Goal: Find specific page/section: Find specific page/section

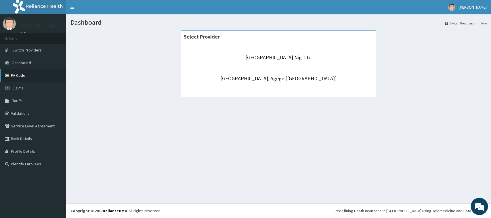
click at [23, 73] on link "PA Code" at bounding box center [33, 75] width 66 height 13
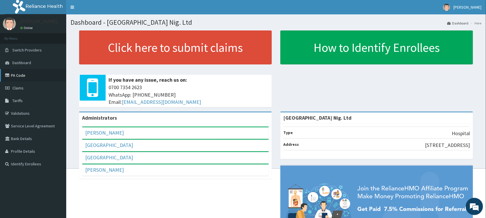
click at [22, 74] on link "PA Code" at bounding box center [33, 75] width 66 height 13
click at [24, 72] on link "PA Code" at bounding box center [33, 75] width 66 height 13
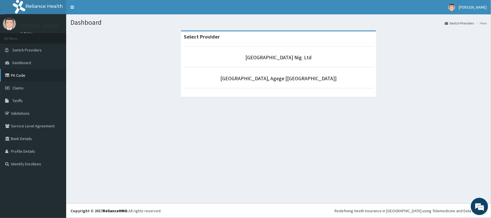
click at [19, 78] on link "PA Code" at bounding box center [33, 75] width 66 height 13
